Goal: Use online tool/utility: Utilize a website feature to perform a specific function

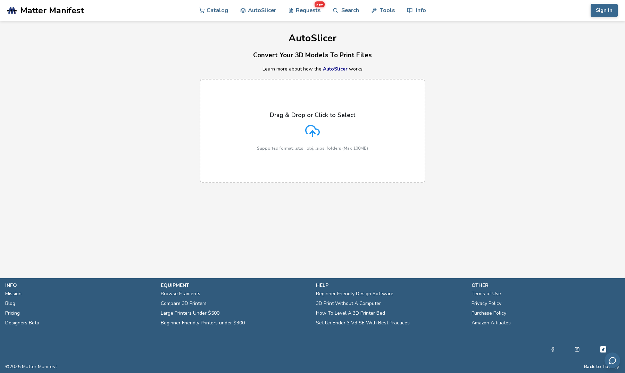
click at [309, 132] on icon at bounding box center [312, 131] width 15 height 15
click at [0, 0] on input "Drag & Drop or Click to Select Supported format: .stls, .obj, .zips, folders (M…" at bounding box center [0, 0] width 0 height 0
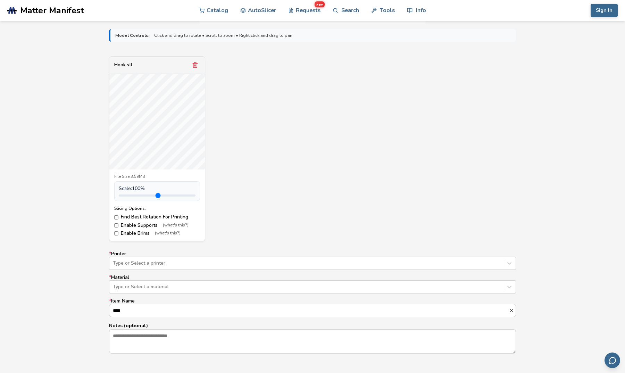
scroll to position [223, 0]
click at [136, 217] on label "Find Best Rotation For Printing" at bounding box center [157, 220] width 86 height 6
click at [138, 227] on label "Enable Supports (what's this?)" at bounding box center [157, 228] width 86 height 6
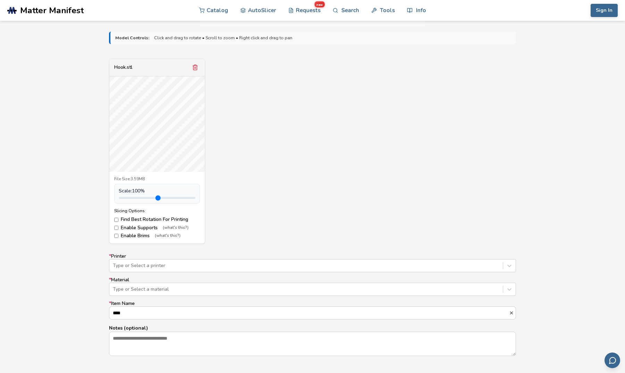
click at [138, 234] on label "Enable Brims (what's this?)" at bounding box center [157, 236] width 86 height 6
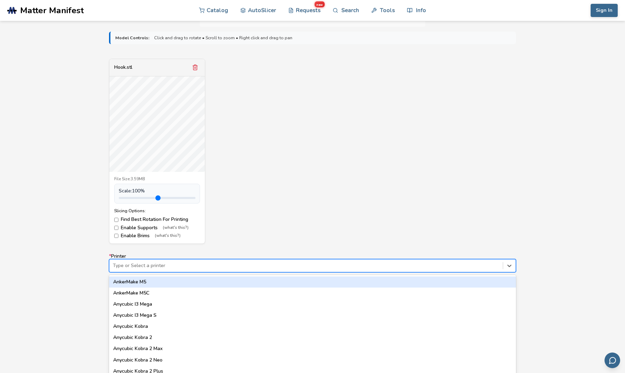
scroll to position [230, 0]
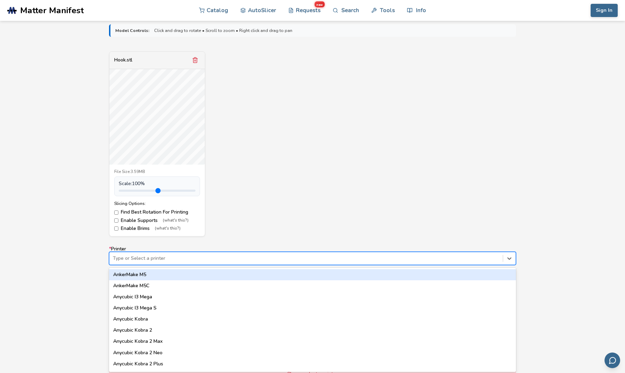
click at [144, 261] on div "Type or Select a printer" at bounding box center [305, 258] width 393 height 10
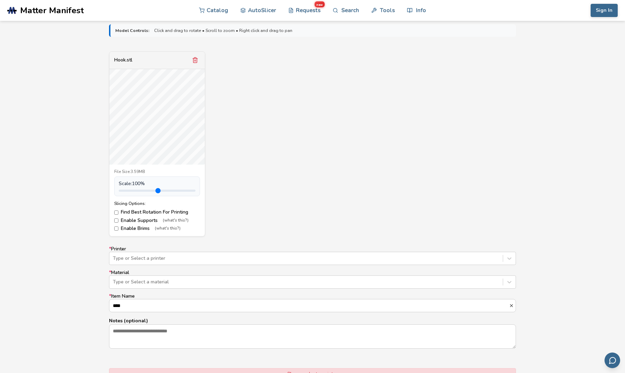
click at [88, 235] on div "Model Controls: Click and drag to rotate • Scroll to zoom • Right click and dra…" at bounding box center [312, 224] width 625 height 411
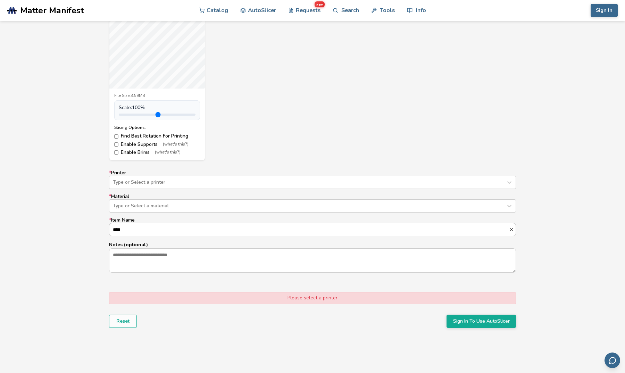
scroll to position [311, 0]
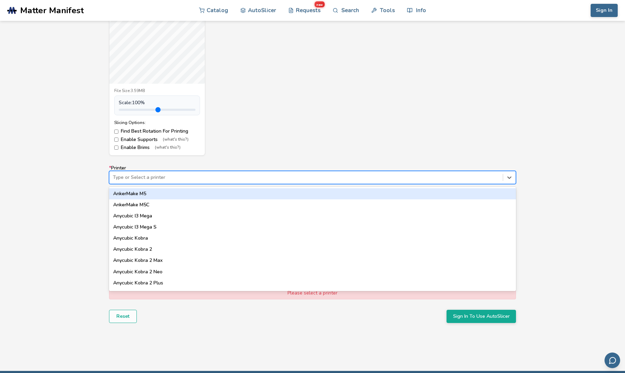
click at [144, 179] on div at bounding box center [306, 177] width 386 height 7
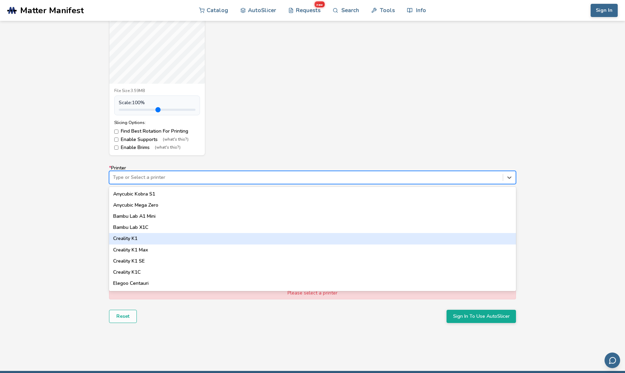
scroll to position [131, 0]
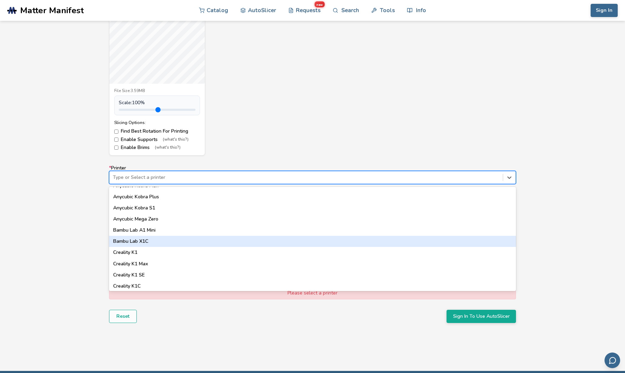
click at [153, 237] on div "Bambu Lab X1C" at bounding box center [312, 241] width 407 height 11
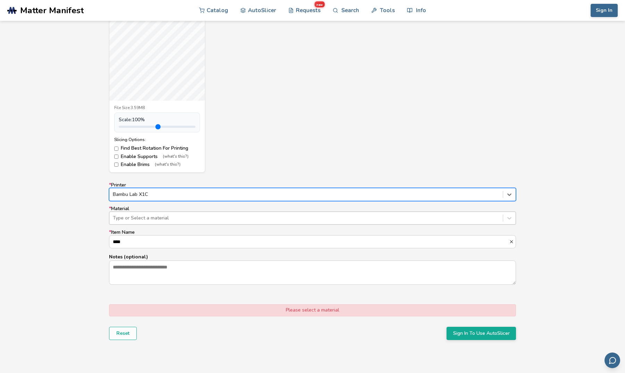
scroll to position [294, 0]
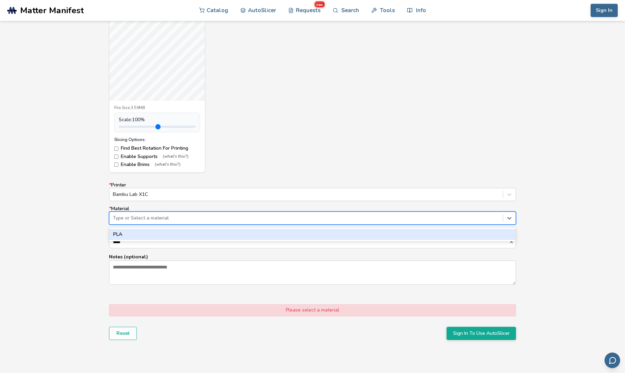
click at [155, 215] on div "Type or Select a material" at bounding box center [306, 218] width 386 height 6
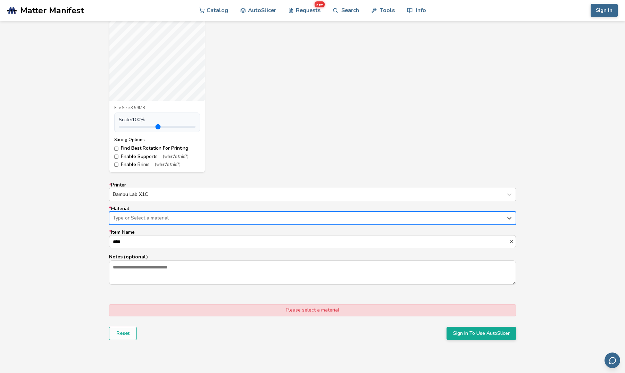
click at [155, 215] on div "Type or Select a material" at bounding box center [306, 218] width 386 height 6
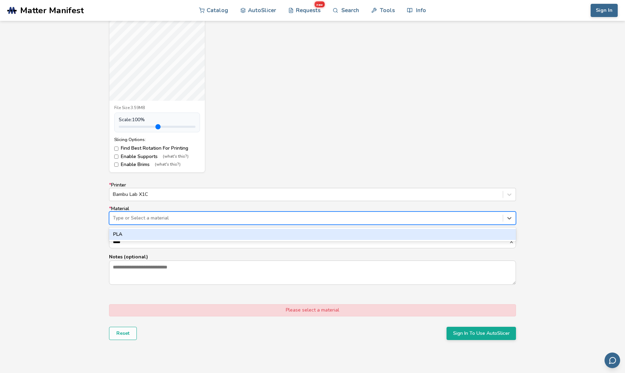
click at [155, 215] on div "Type or Select a material" at bounding box center [306, 218] width 386 height 6
click at [155, 227] on div "PLA" at bounding box center [312, 234] width 407 height 14
click at [155, 229] on div "PLA" at bounding box center [312, 234] width 407 height 11
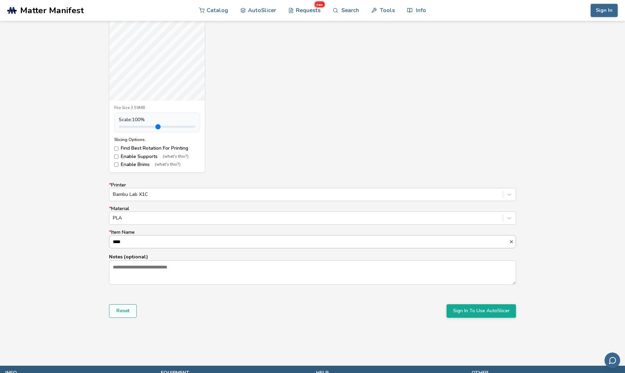
click at [155, 236] on input "****" at bounding box center [309, 241] width 400 height 13
click at [155, 240] on input "****" at bounding box center [309, 241] width 400 height 13
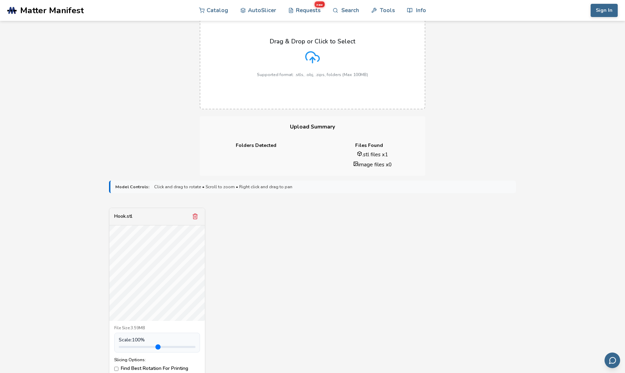
scroll to position [13, 0]
